Goal: Task Accomplishment & Management: Manage account settings

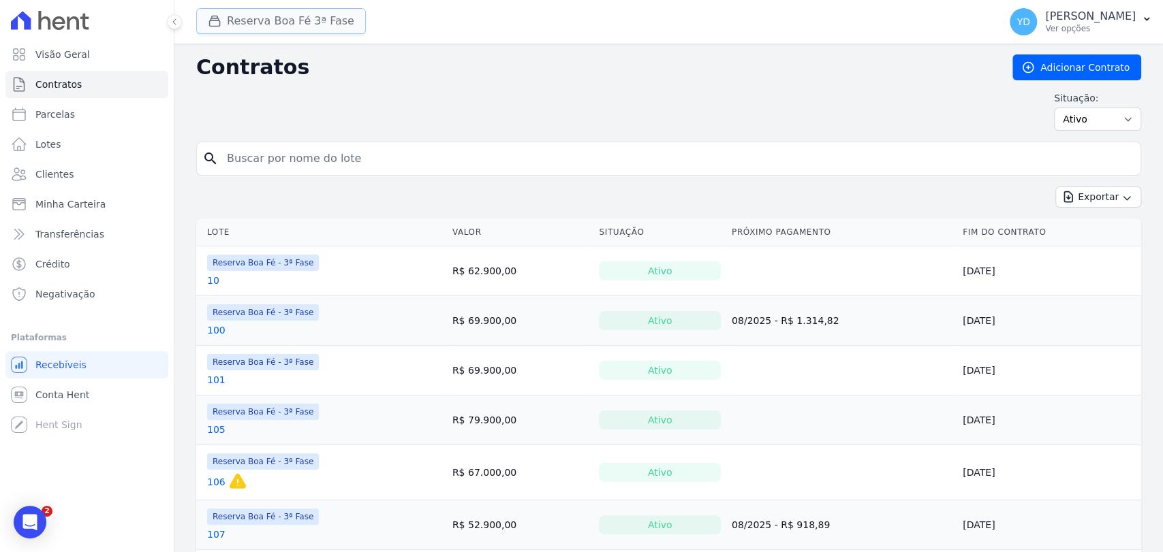
drag, startPoint x: 245, startPoint y: 20, endPoint x: 251, endPoint y: 25, distance: 7.8
click at [245, 20] on button "Reserva Boa Fé 3ª Fase" at bounding box center [281, 21] width 170 height 26
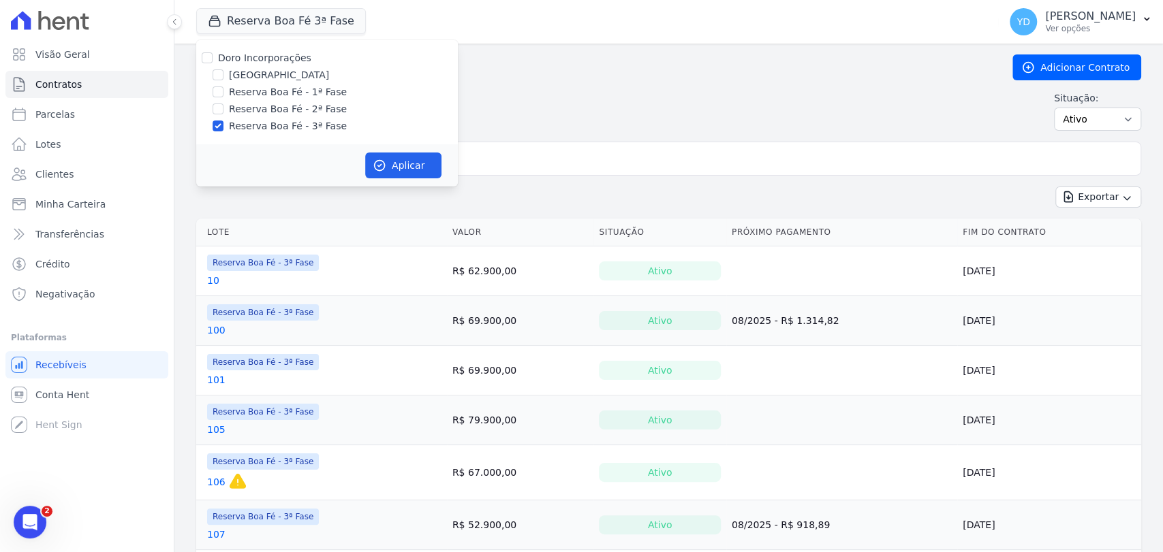
drag, startPoint x: 272, startPoint y: 51, endPoint x: 329, endPoint y: 129, distance: 96.4
click at [272, 52] on label "Doro Incorporações" at bounding box center [264, 57] width 93 height 11
click at [212, 52] on input "Doro Incorporações" at bounding box center [207, 57] width 11 height 11
checkbox input "true"
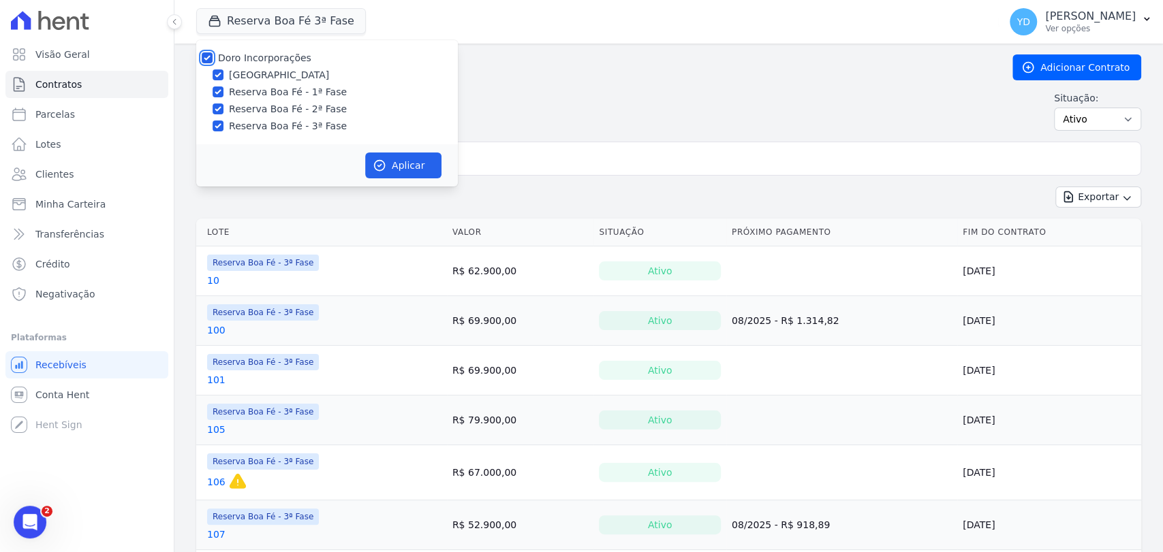
checkbox input "true"
click at [387, 170] on button "Aplicar" at bounding box center [403, 166] width 76 height 26
click at [505, 168] on input "search" at bounding box center [677, 158] width 916 height 27
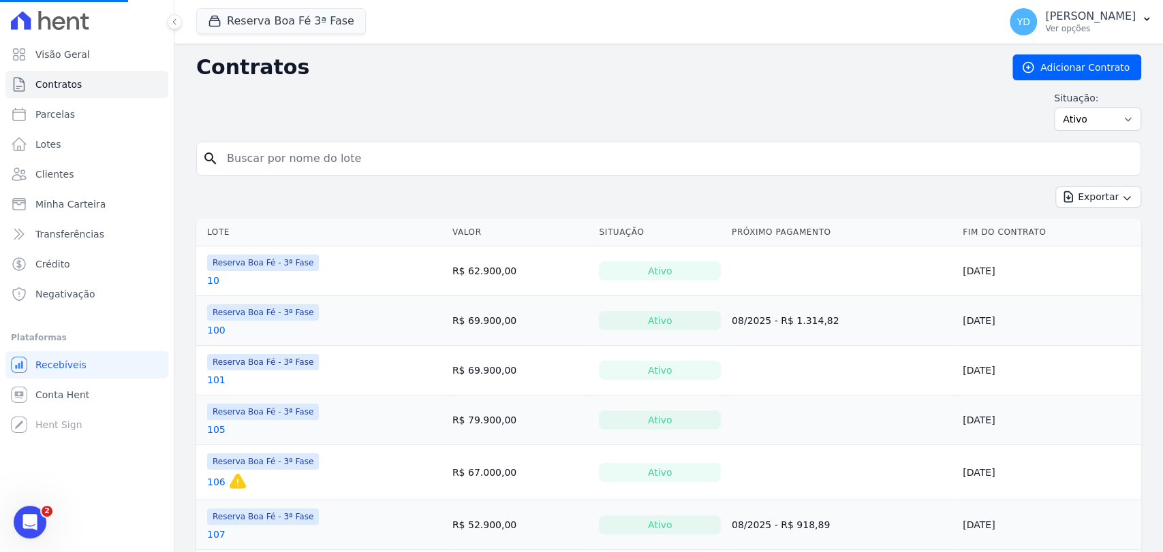
click at [503, 168] on input "search" at bounding box center [677, 158] width 916 height 27
click at [485, 162] on input "search" at bounding box center [677, 158] width 916 height 27
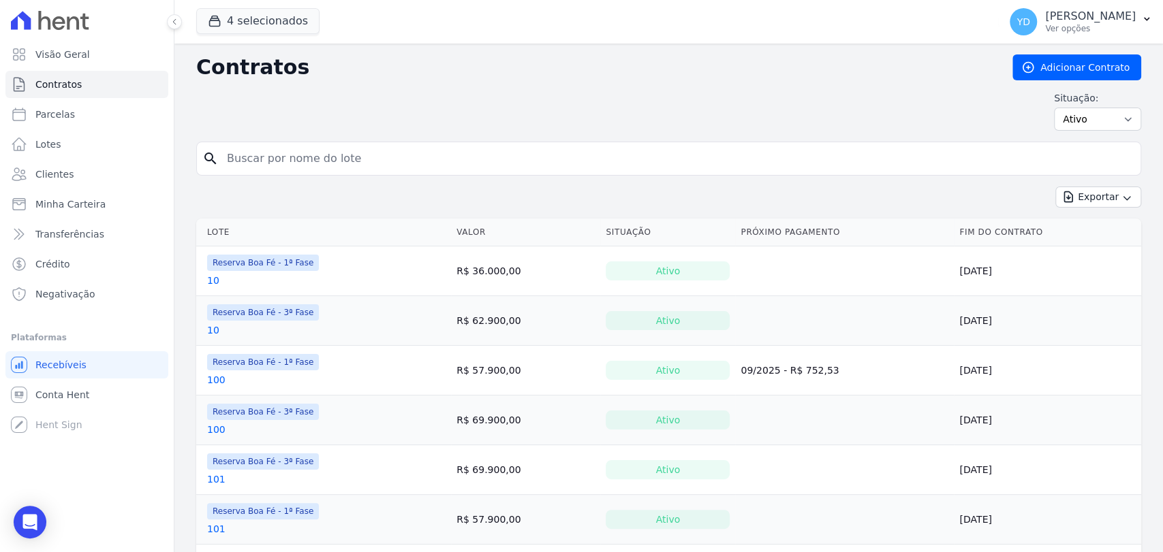
click at [312, 159] on input "search" at bounding box center [677, 158] width 916 height 27
type input "e2"
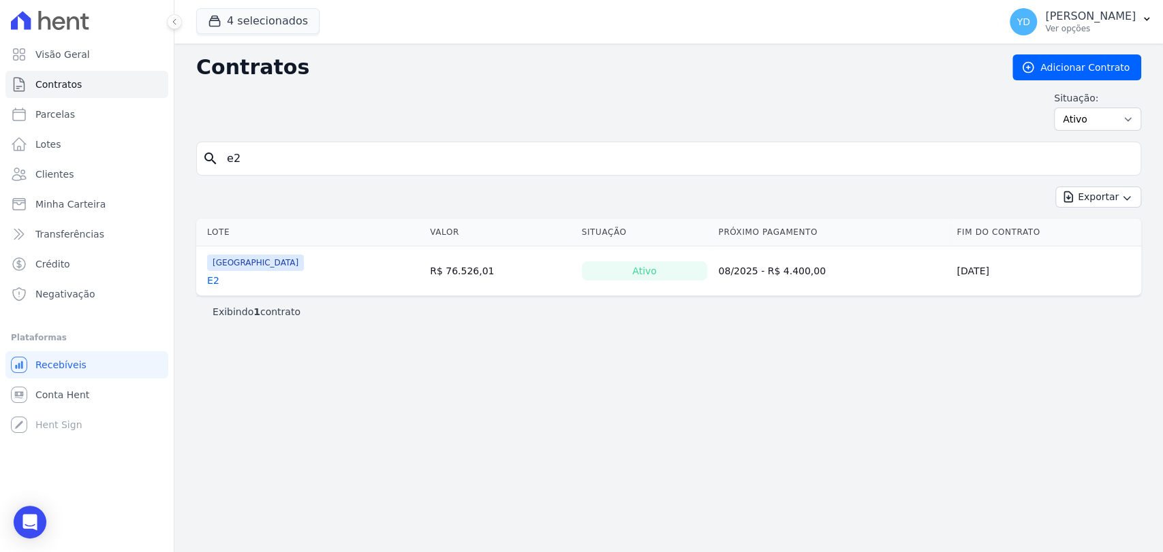
click at [215, 274] on link "E2" at bounding box center [213, 281] width 12 height 14
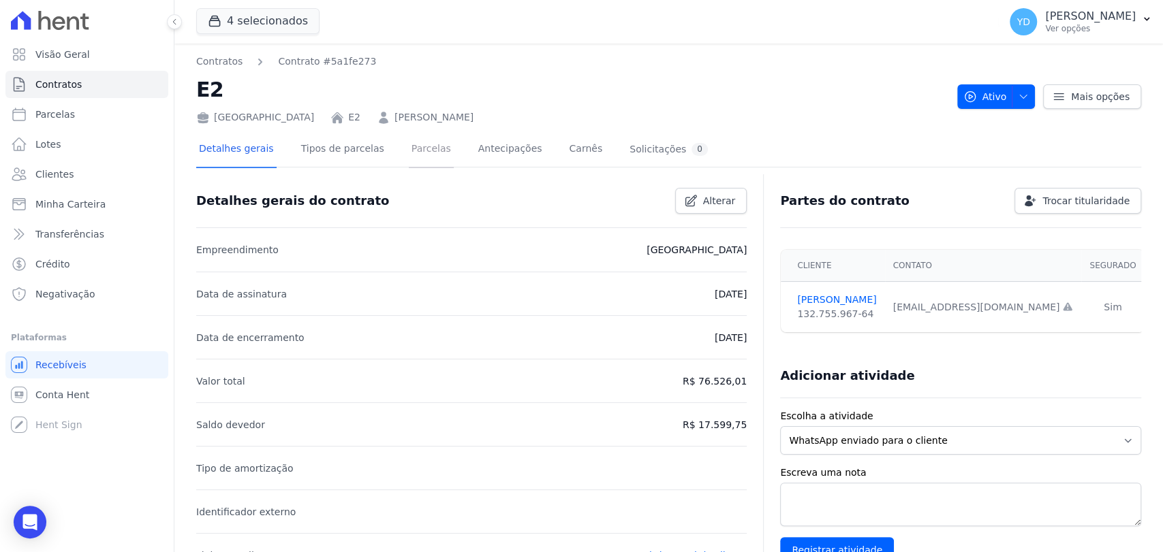
click at [422, 151] on link "Parcelas" at bounding box center [431, 150] width 45 height 36
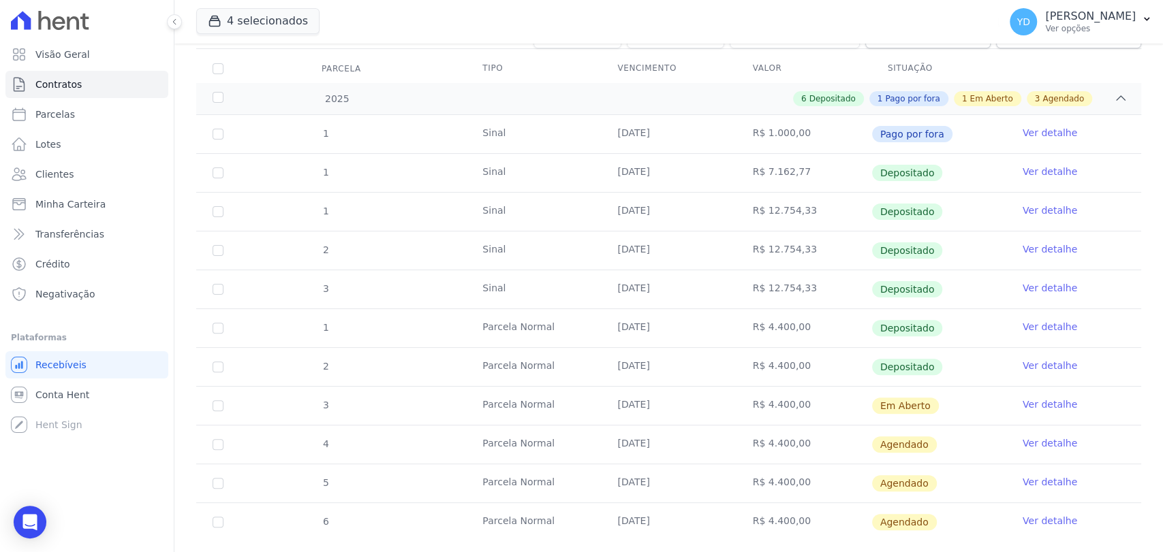
scroll to position [201, 0]
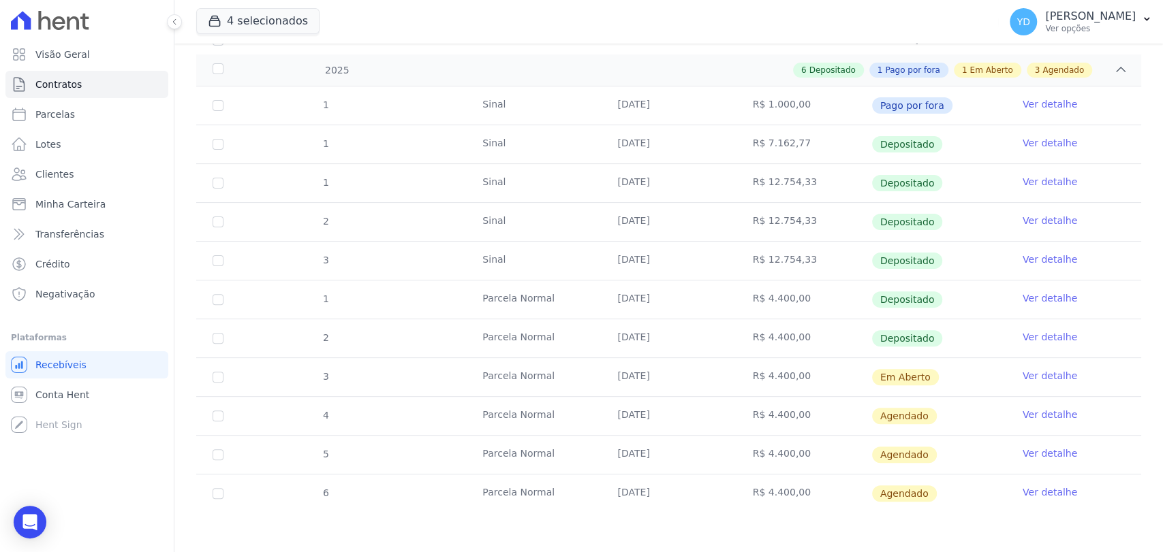
click at [1040, 376] on link "Ver detalhe" at bounding box center [1049, 376] width 54 height 14
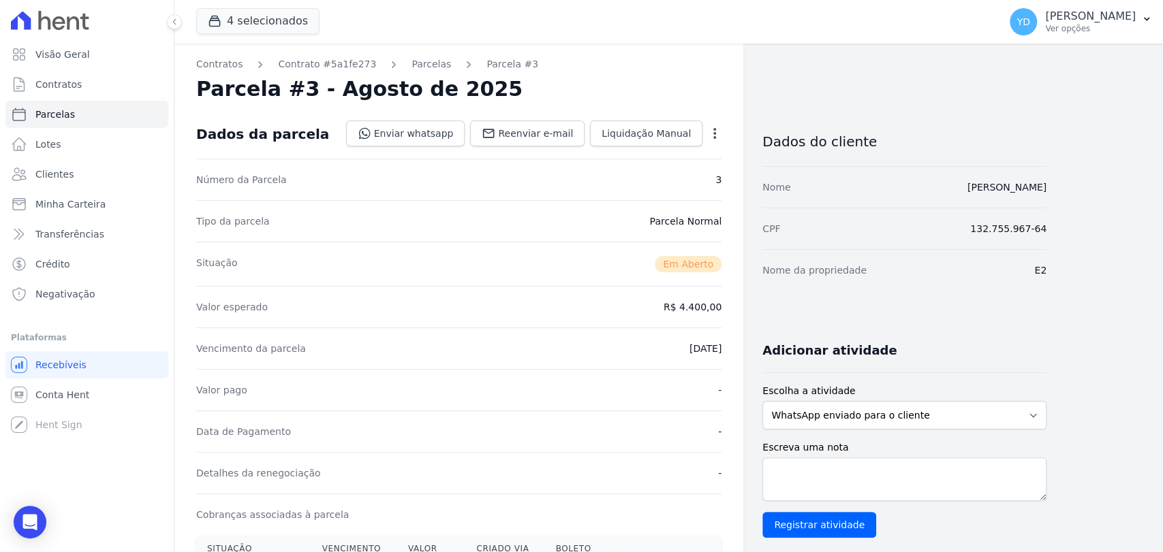
click at [720, 129] on icon "button" at bounding box center [715, 134] width 14 height 14
click at [703, 142] on link "Alterar" at bounding box center [656, 152] width 120 height 25
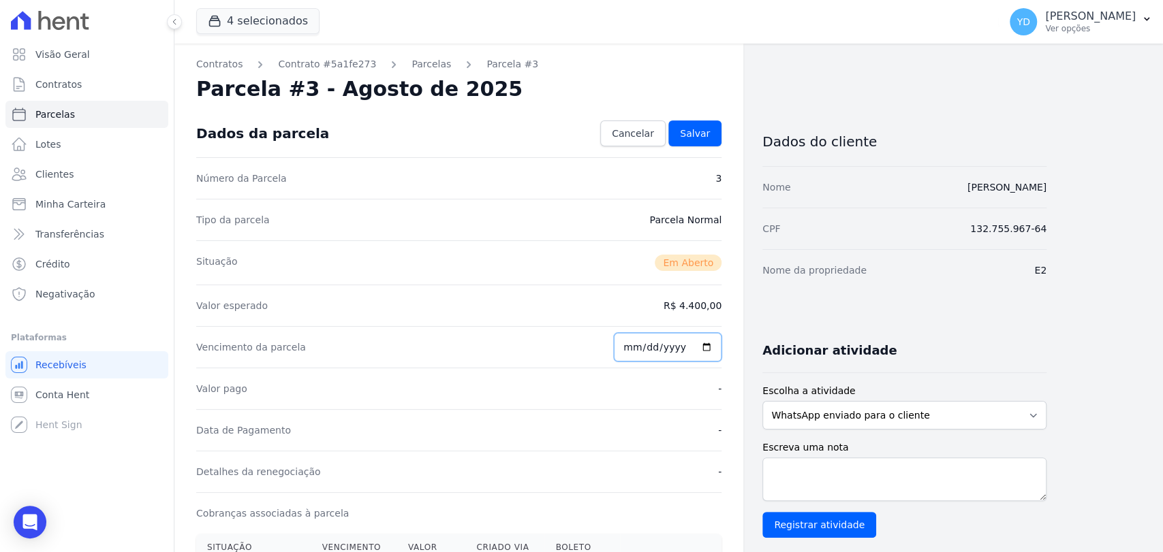
click at [641, 351] on input "[DATE]" at bounding box center [668, 347] width 108 height 29
type input "[DATE]"
click at [715, 122] on link "Salvar" at bounding box center [694, 134] width 53 height 26
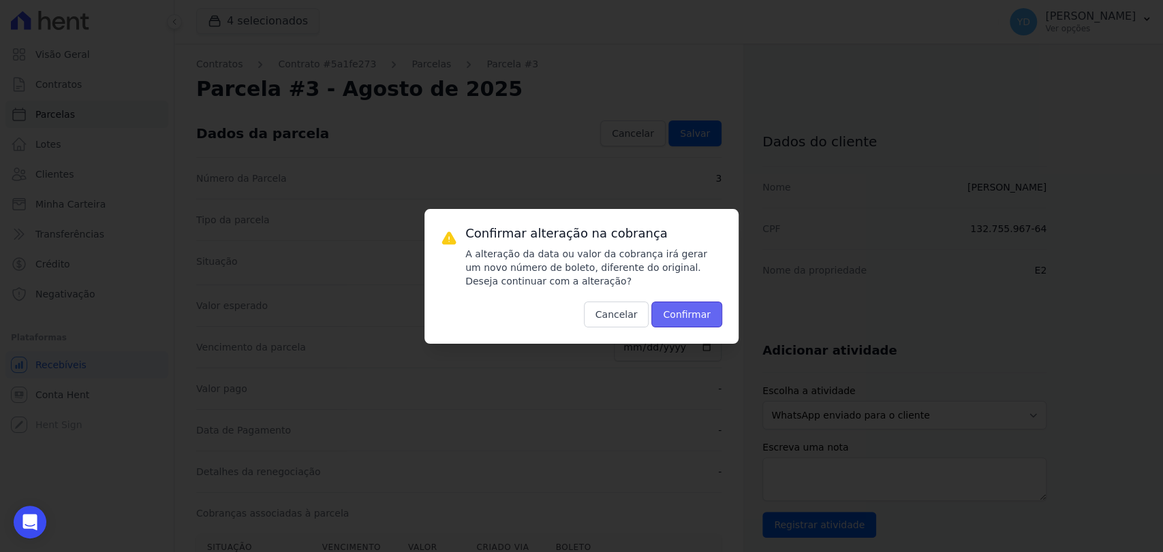
click at [687, 324] on button "Confirmar" at bounding box center [686, 315] width 71 height 26
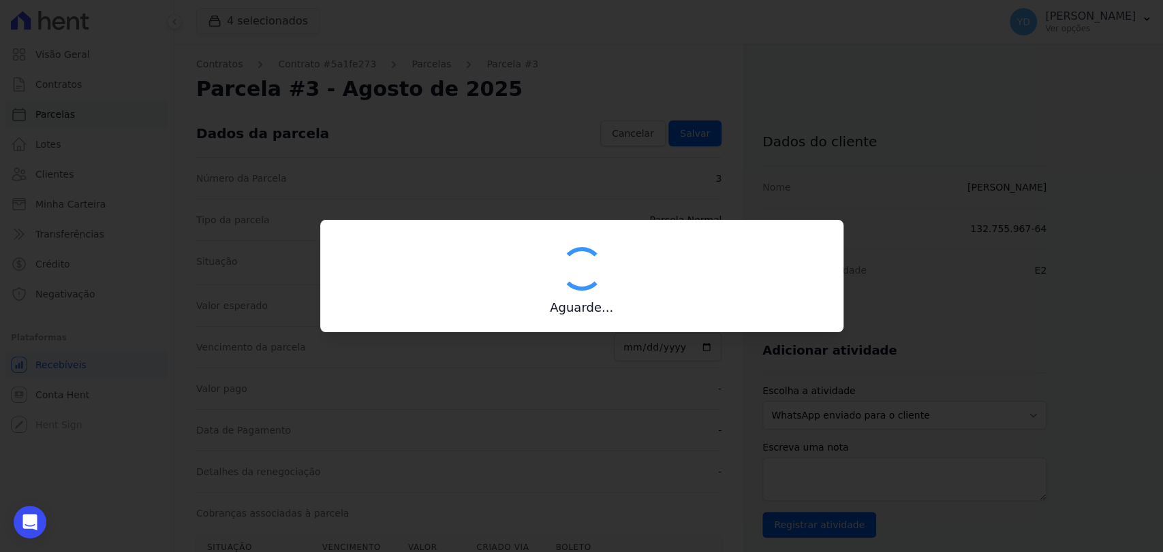
type input "00190000090335103300000651511172111840000440000"
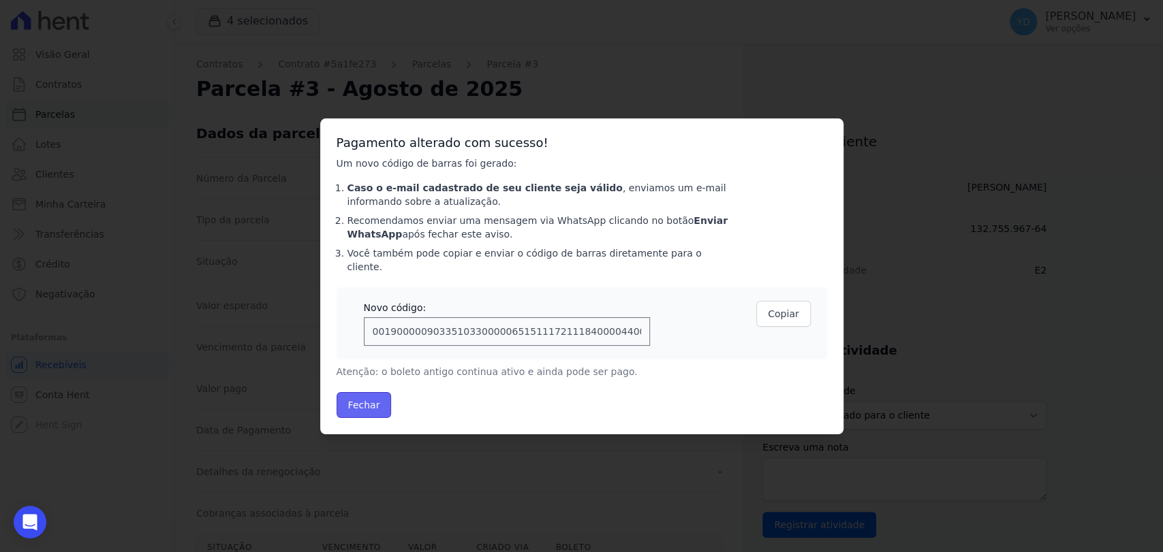
click at [344, 392] on button "Fechar" at bounding box center [363, 405] width 55 height 26
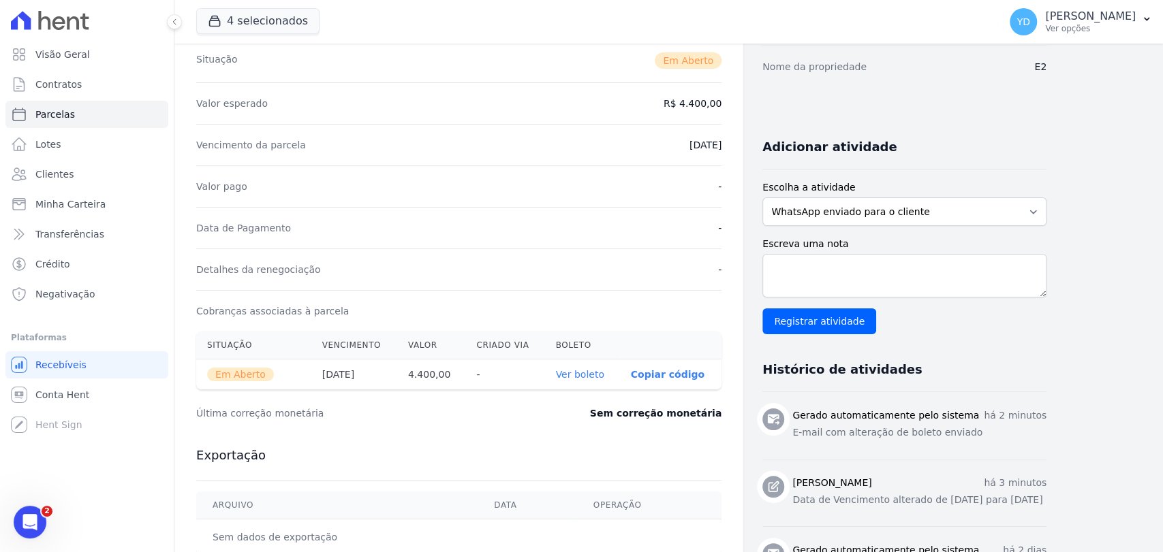
scroll to position [227, 0]
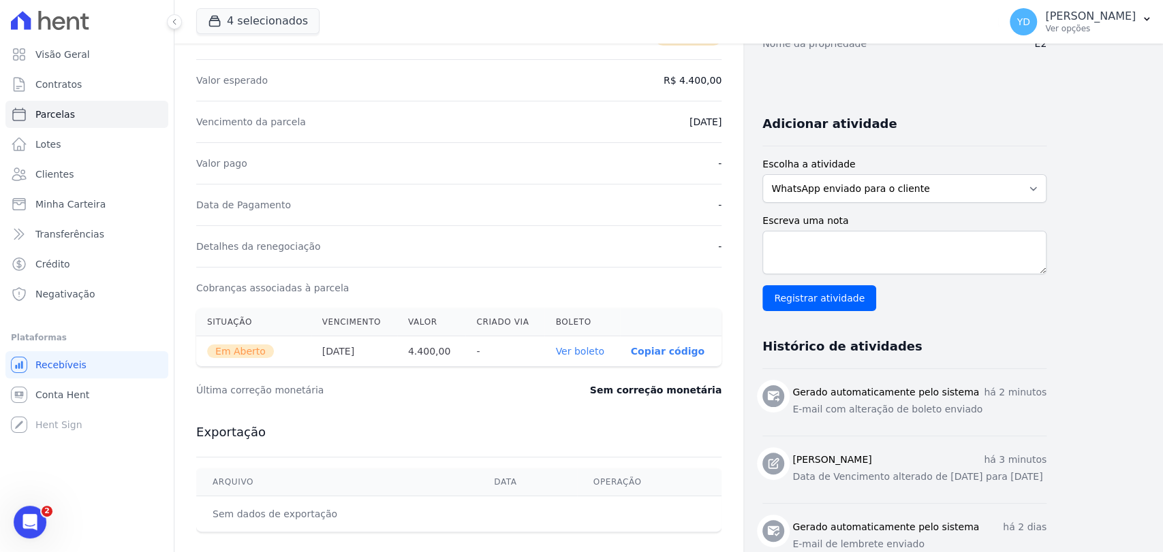
click at [594, 349] on link "Ver boleto" at bounding box center [579, 351] width 48 height 11
